Goal: Find specific page/section: Find specific page/section

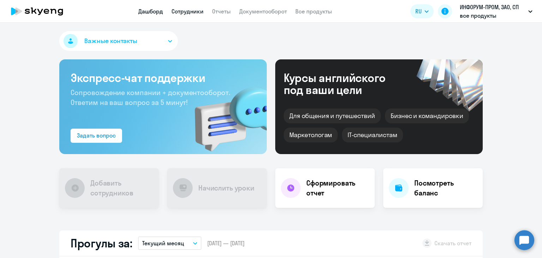
click at [188, 12] on link "Сотрудники" at bounding box center [188, 11] width 32 height 7
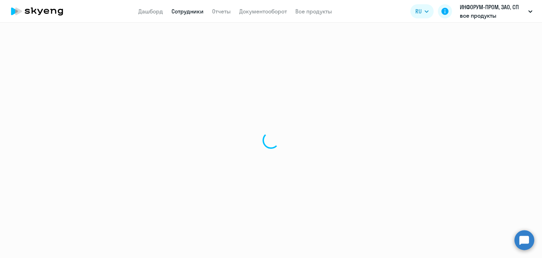
select select "30"
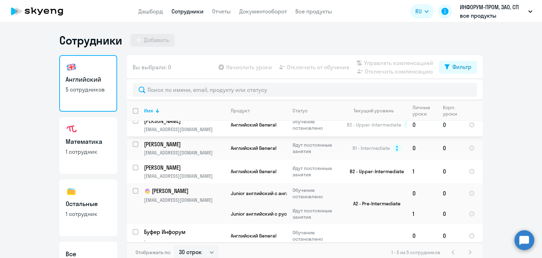
scroll to position [14, 0]
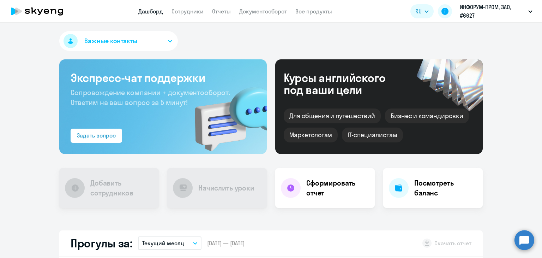
click at [206, 12] on nav "Дашборд Сотрудники Отчеты Документооборот Все продукты" at bounding box center [235, 11] width 194 height 9
select select "30"
click at [197, 13] on link "Сотрудники" at bounding box center [188, 11] width 32 height 7
select select "30"
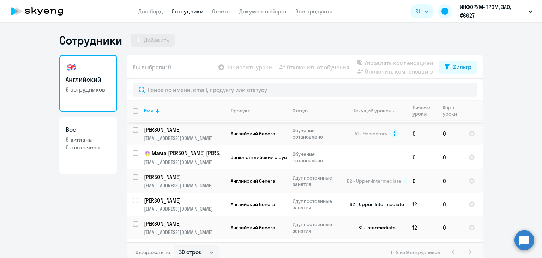
scroll to position [91, 0]
